Goal: Task Accomplishment & Management: Use online tool/utility

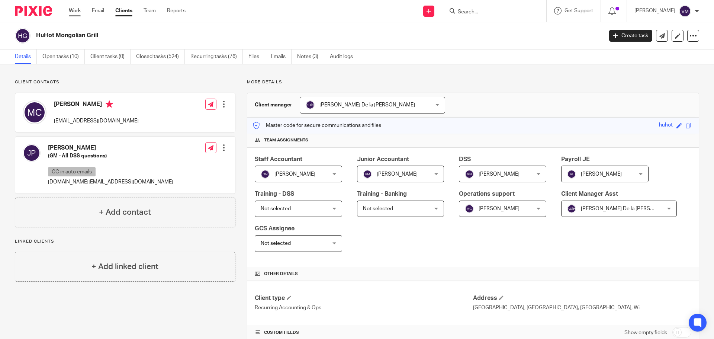
click at [77, 11] on link "Work" at bounding box center [75, 10] width 12 height 7
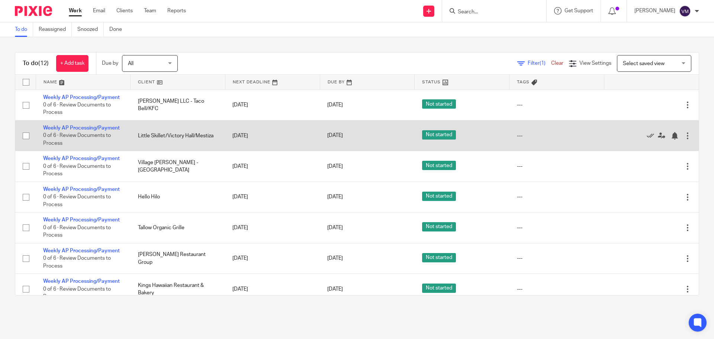
click at [57, 125] on td "Weekly AP Processing/Payment 0 of 6 · Review Documents to Process" at bounding box center [83, 135] width 95 height 31
click at [59, 128] on link "Weekly AP Processing/Payment" at bounding box center [81, 127] width 77 height 5
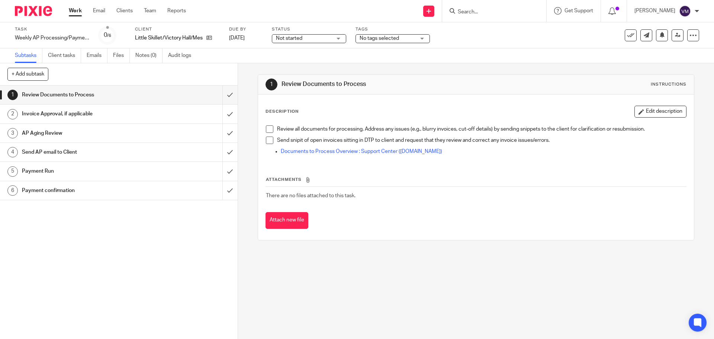
click at [87, 153] on h1 "Send AP email to Client" at bounding box center [86, 152] width 129 height 11
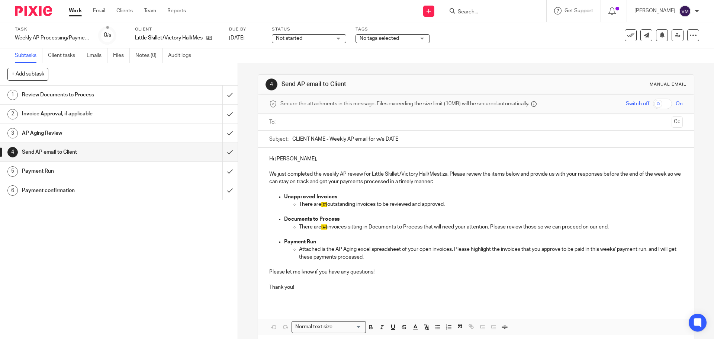
drag, startPoint x: 384, startPoint y: 143, endPoint x: 290, endPoint y: 144, distance: 93.8
click at [292, 142] on input "CLIENT NAME - Weekly AP email for w/e DATE" at bounding box center [487, 139] width 390 height 17
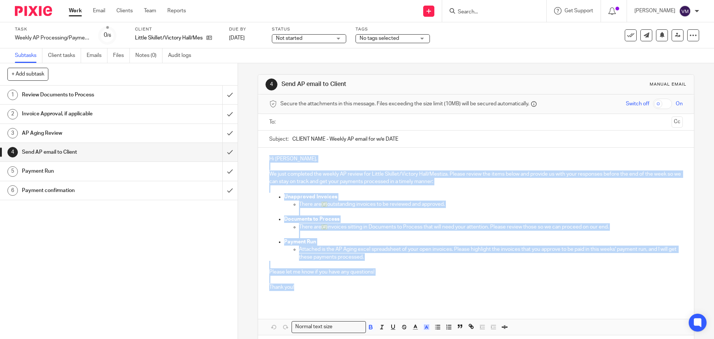
drag, startPoint x: 266, startPoint y: 157, endPoint x: 307, endPoint y: 284, distance: 133.3
click at [307, 284] on div "Hi Deanna, We just completed the weekly AP review for Little Skillet/Victory Ha…" at bounding box center [476, 226] width 436 height 156
copy div "Hi Deanna, We just completed the weekly AP review for Little Skillet/Victory Ha…"
click at [78, 12] on link "Work" at bounding box center [75, 10] width 13 height 7
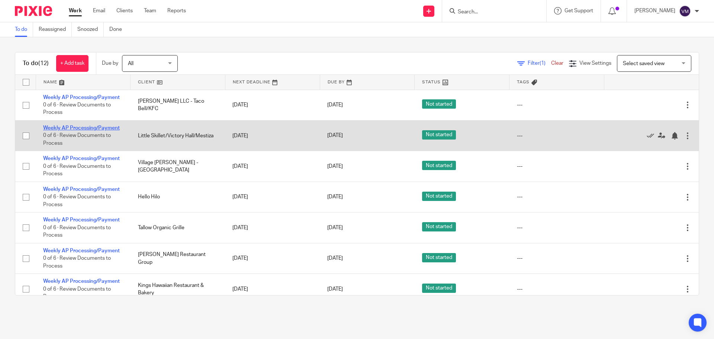
click at [96, 128] on link "Weekly AP Processing/Payment" at bounding box center [81, 127] width 77 height 5
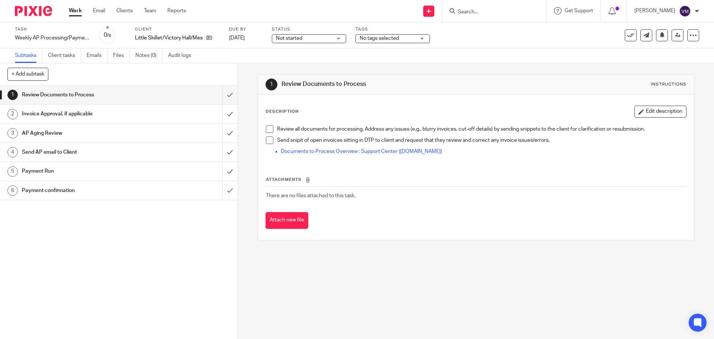
click at [76, 11] on link "Work" at bounding box center [75, 10] width 13 height 7
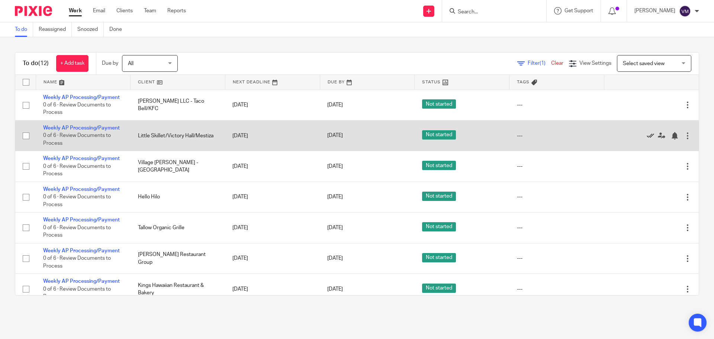
click at [647, 135] on icon at bounding box center [650, 135] width 7 height 7
